Goal: Task Accomplishment & Management: Manage account settings

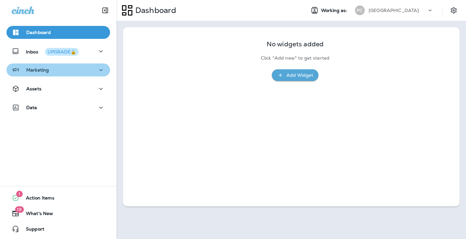
click at [98, 72] on icon "button" at bounding box center [101, 70] width 8 height 8
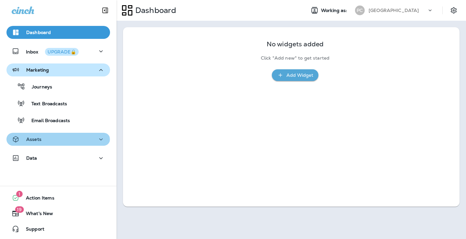
click at [58, 141] on div "Assets" at bounding box center [58, 139] width 93 height 8
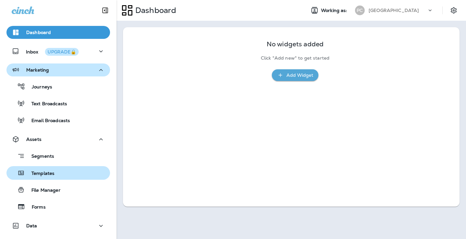
click at [55, 175] on div "Templates" at bounding box center [58, 173] width 98 height 10
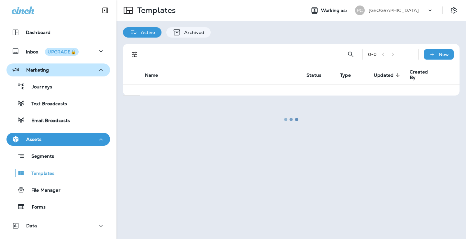
click at [98, 70] on icon "button" at bounding box center [101, 70] width 8 height 8
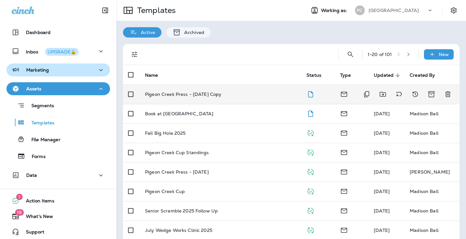
click at [222, 94] on p "Pigeon Creek Press - [DATE] Copy" at bounding box center [183, 94] width 76 height 5
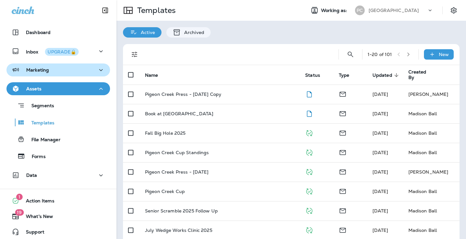
scroll to position [12, 0]
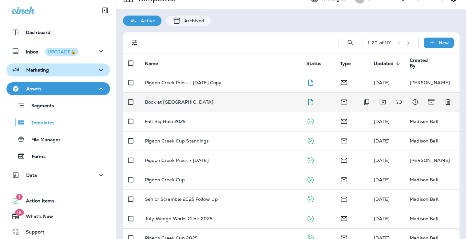
click at [200, 104] on div "Book at [GEOGRAPHIC_DATA]" at bounding box center [220, 101] width 151 height 5
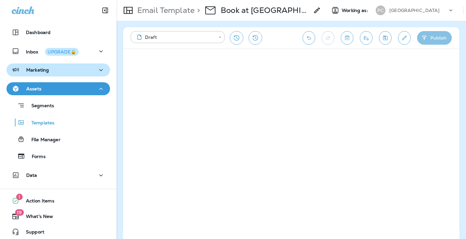
click at [432, 36] on button "Publish" at bounding box center [435, 38] width 35 height 14
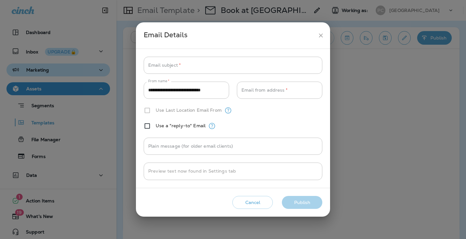
click at [323, 35] on icon "close" at bounding box center [321, 35] width 7 height 7
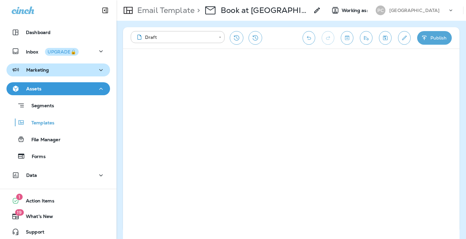
click at [443, 37] on button "Publish" at bounding box center [435, 38] width 35 height 14
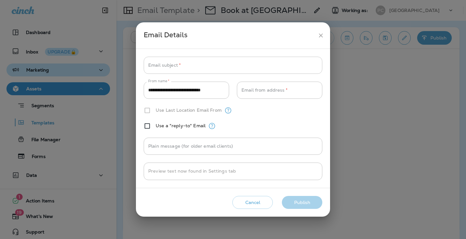
click at [242, 70] on input "Email subject   *" at bounding box center [233, 65] width 179 height 17
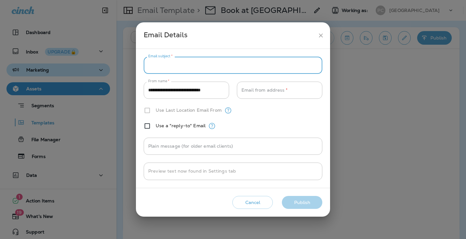
paste input "**********"
type input "**********"
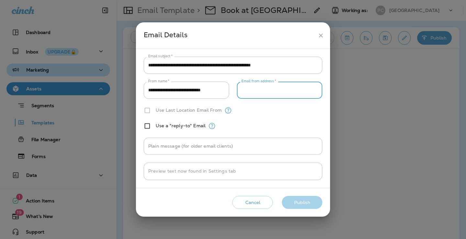
click at [277, 89] on input "Email from address   *" at bounding box center [280, 90] width 86 height 17
type input "**********"
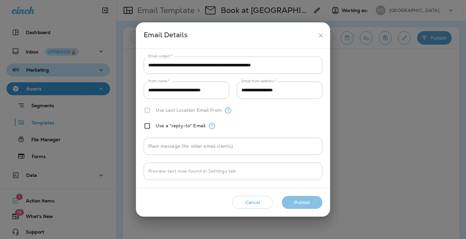
click at [302, 200] on button "Publish" at bounding box center [302, 202] width 40 height 13
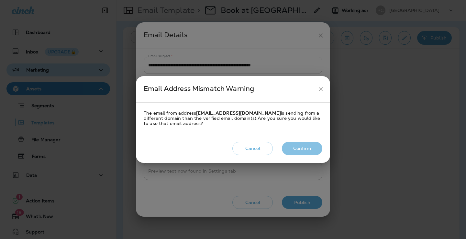
click at [311, 146] on button "Confirm" at bounding box center [302, 148] width 40 height 13
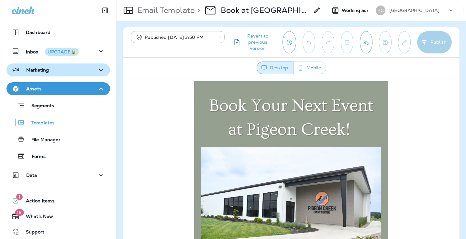
scroll to position [3, 0]
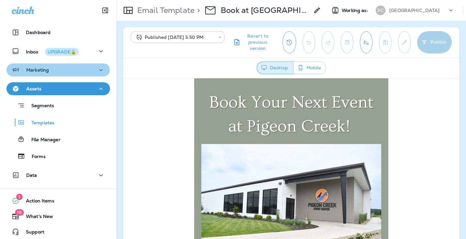
click at [44, 73] on div "Marketing" at bounding box center [30, 70] width 37 height 8
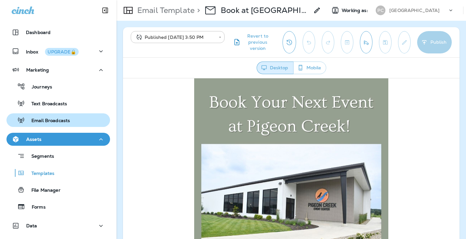
click at [52, 123] on p "Email Broadcasts" at bounding box center [47, 121] width 45 height 6
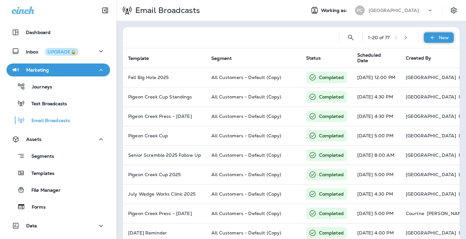
click at [446, 35] on p "New" at bounding box center [444, 37] width 10 height 5
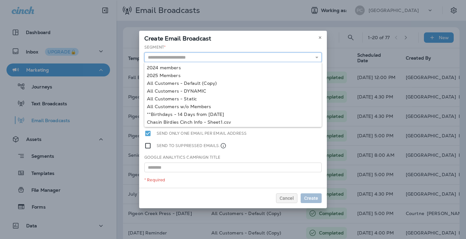
click at [226, 56] on input "text" at bounding box center [233, 57] width 178 height 10
type input "**********"
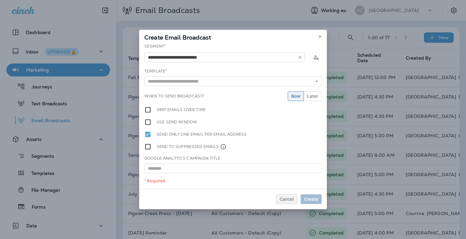
click at [218, 83] on div "**********" at bounding box center [233, 115] width 188 height 145
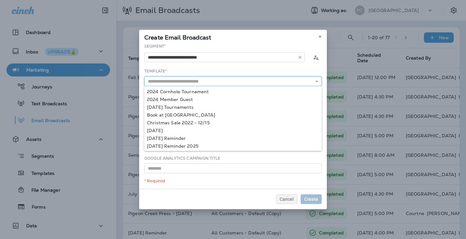
click at [218, 83] on input "text" at bounding box center [233, 81] width 178 height 10
type input "**********"
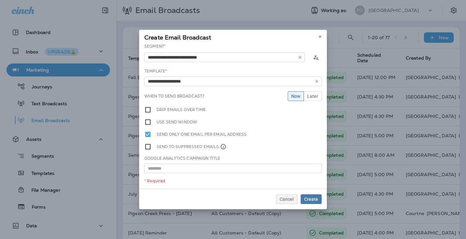
click at [183, 114] on div "**********" at bounding box center [233, 115] width 188 height 145
click at [315, 97] on span "Later" at bounding box center [312, 96] width 11 height 5
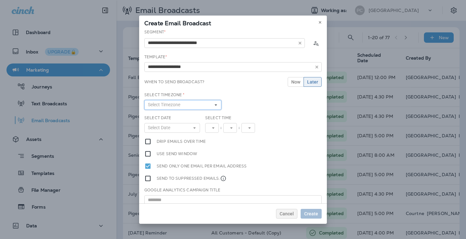
click at [207, 106] on button "Select Timezone" at bounding box center [182, 105] width 77 height 10
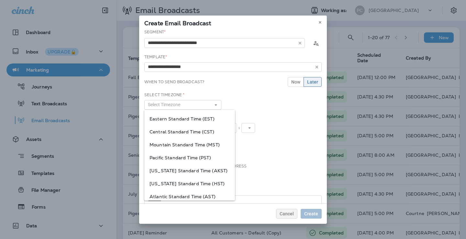
click at [206, 118] on span "Eastern Standard Time (EST)" at bounding box center [190, 118] width 80 height 5
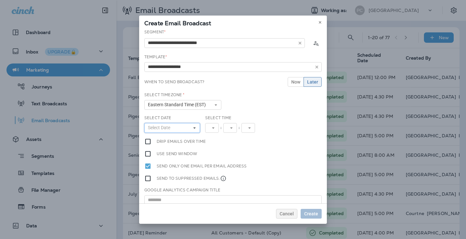
click at [188, 128] on button "Select Date" at bounding box center [172, 128] width 56 height 10
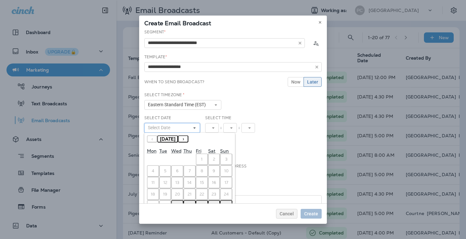
scroll to position [17, 0]
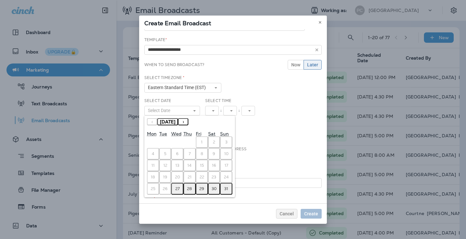
click at [189, 125] on button "›" at bounding box center [183, 121] width 10 height 7
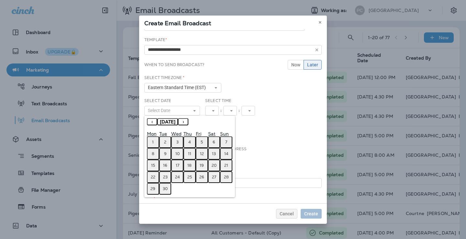
click at [215, 141] on abbr "6" at bounding box center [214, 142] width 3 height 5
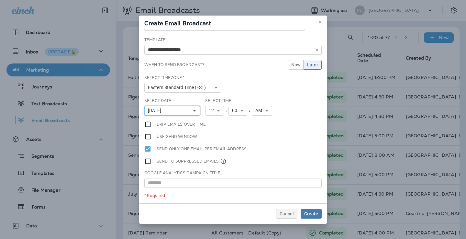
click at [193, 111] on icon at bounding box center [195, 111] width 4 height 4
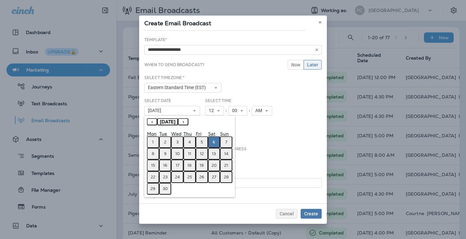
click at [168, 155] on button "9" at bounding box center [165, 154] width 12 height 12
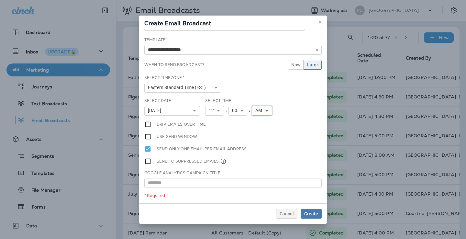
click at [265, 109] on icon at bounding box center [267, 111] width 4 height 4
click at [264, 126] on link "PM" at bounding box center [262, 129] width 20 height 8
click at [315, 214] on span "Create" at bounding box center [311, 214] width 14 height 5
